Goal: Task Accomplishment & Management: Manage account settings

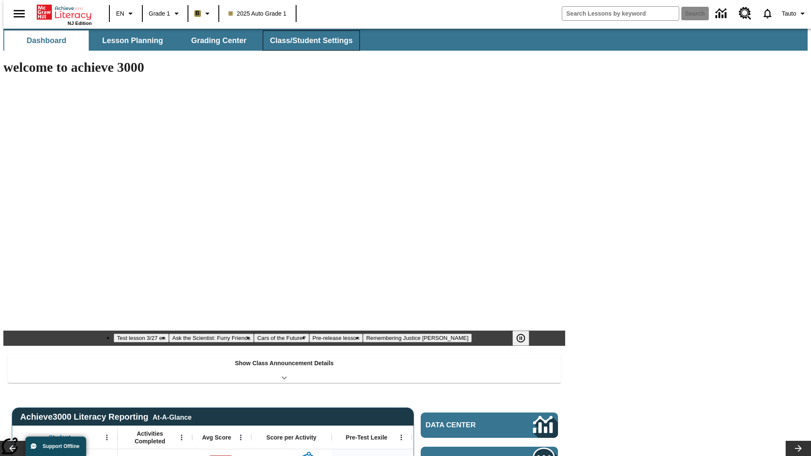
click at [307, 41] on button "Class/Student Settings" at bounding box center [311, 40] width 97 height 20
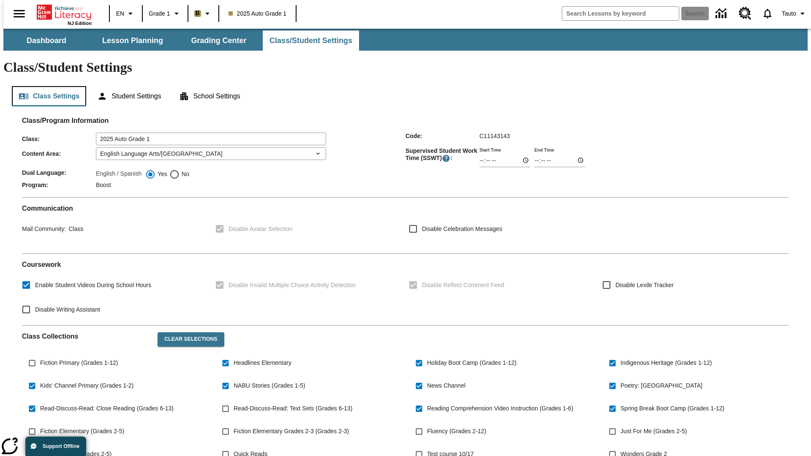
click at [46, 86] on button "Class Settings" at bounding box center [49, 96] width 74 height 20
click at [77, 359] on span "Fiction Primary (Grades 1-12)" at bounding box center [79, 363] width 78 height 9
click at [40, 355] on input "Fiction Primary (Grades 1-12)" at bounding box center [32, 363] width 16 height 16
checkbox input "true"
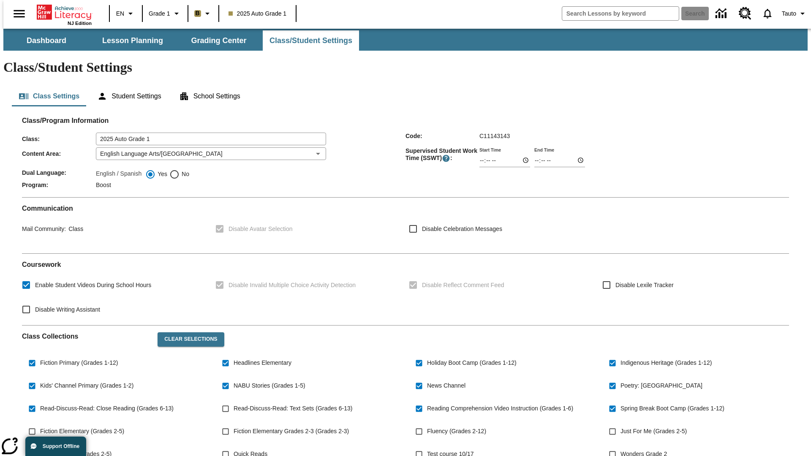
scroll to position [124, 0]
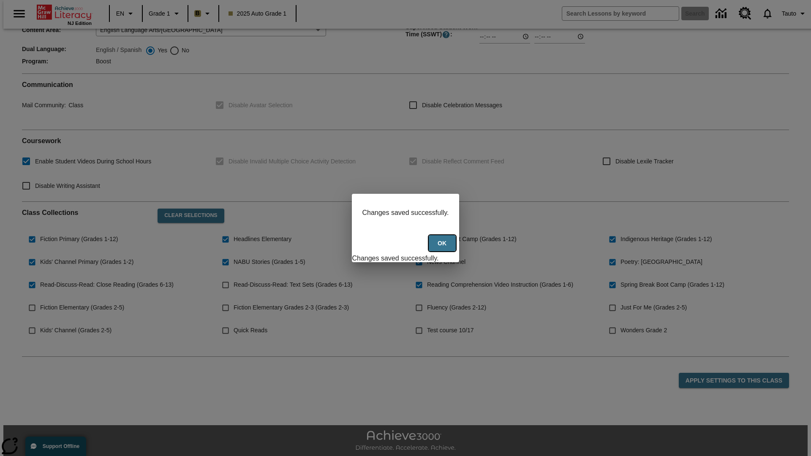
click at [443, 248] on button "Ok" at bounding box center [442, 243] width 27 height 16
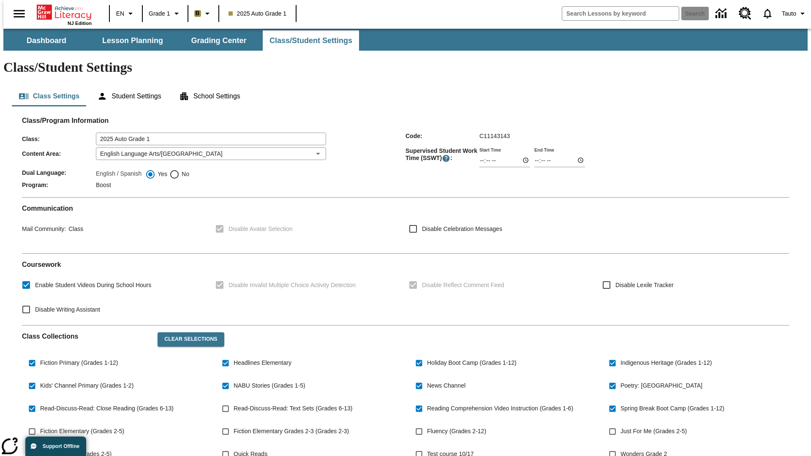
scroll to position [124, 0]
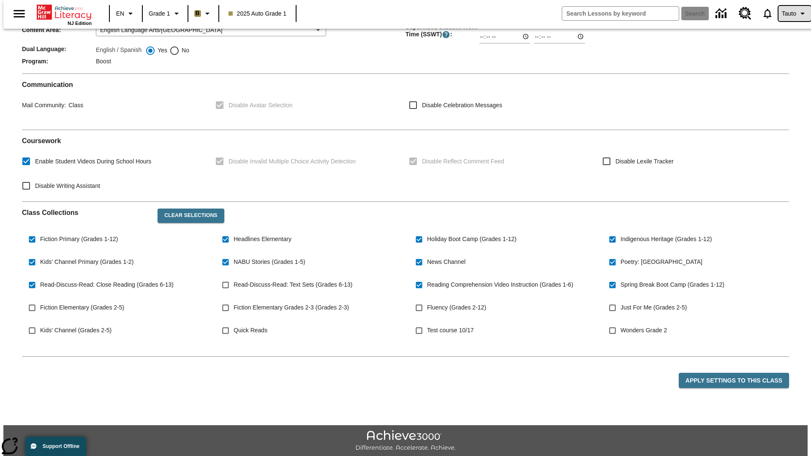
click at [790, 14] on span "Tauto" at bounding box center [789, 13] width 14 height 9
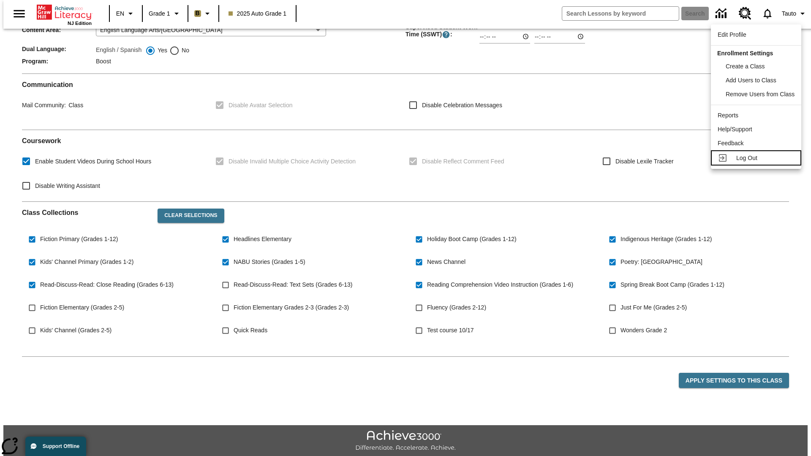
click at [757, 158] on span "Log Out" at bounding box center [746, 158] width 21 height 7
